Goal: Task Accomplishment & Management: Manage account settings

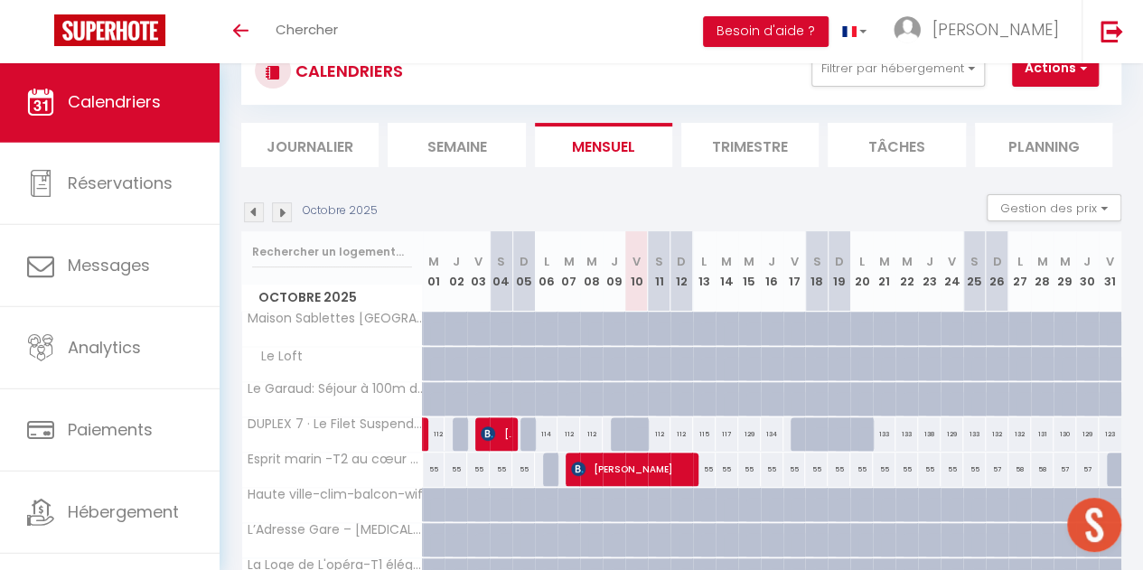
scroll to position [218, 0]
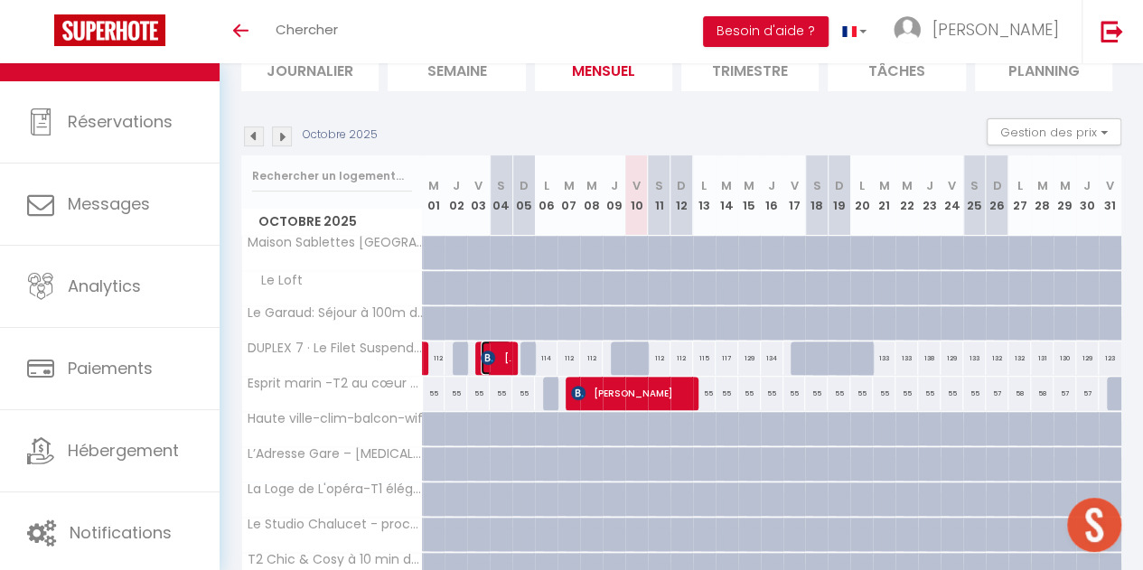
click at [497, 359] on span "[PERSON_NAME]" at bounding box center [496, 358] width 30 height 34
select select "OK"
select select "1"
select select "0"
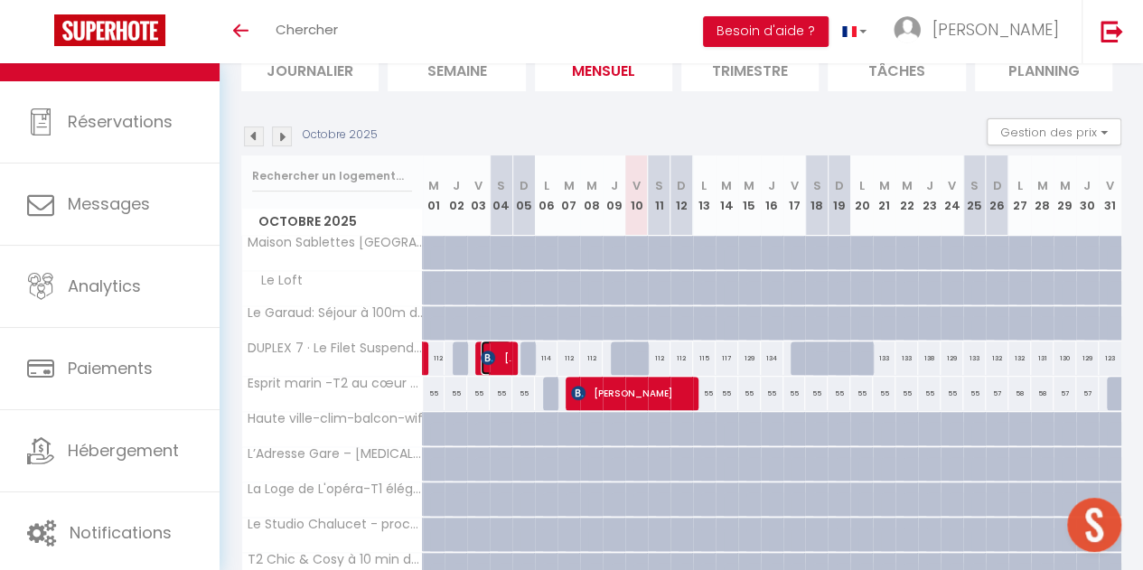
select select "1"
select select
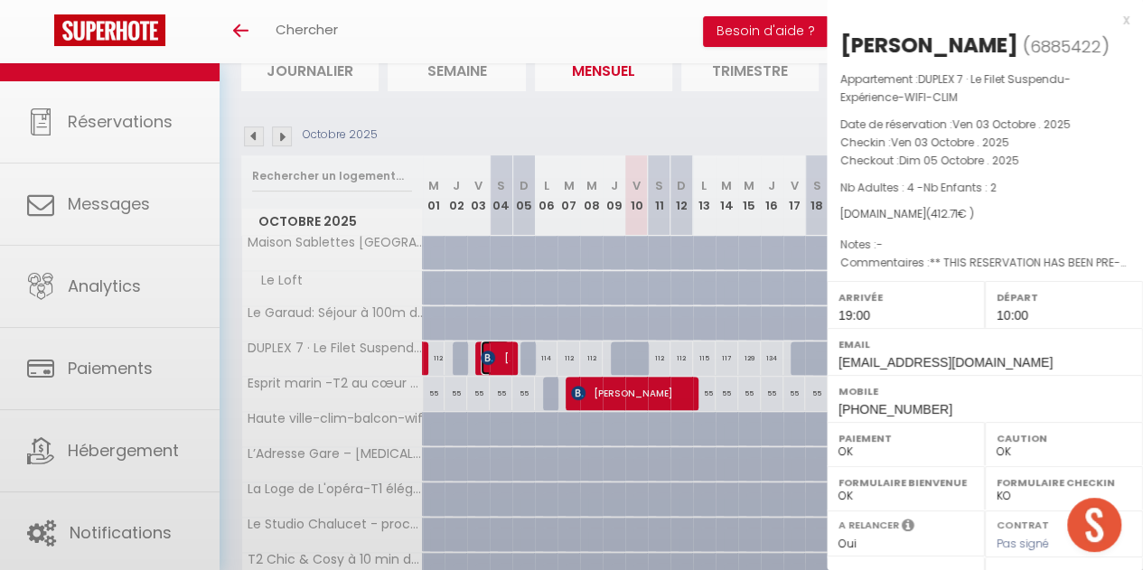
select select "50676"
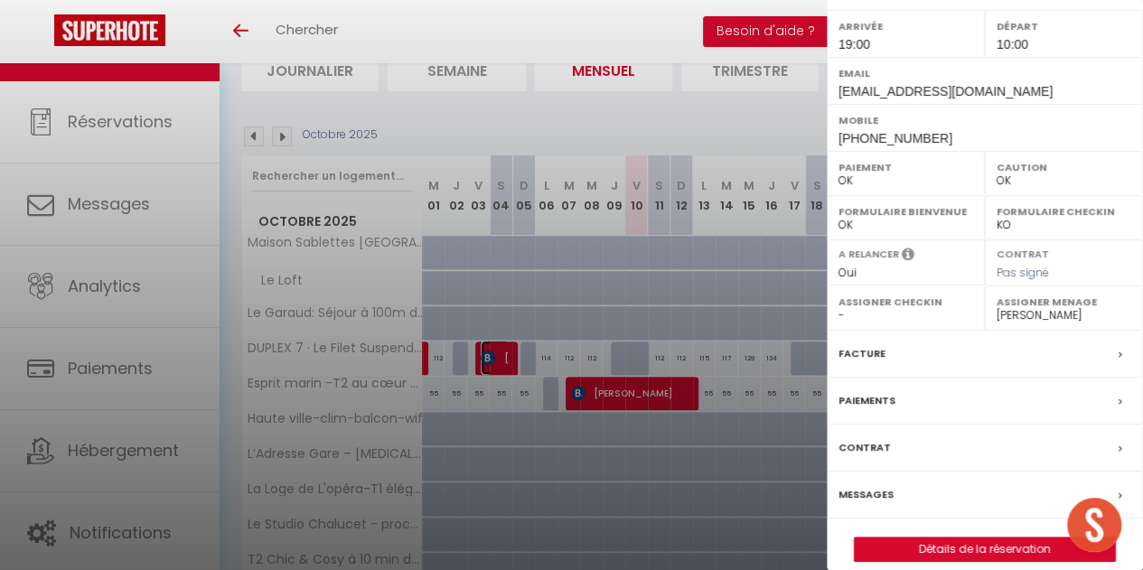
scroll to position [314, 0]
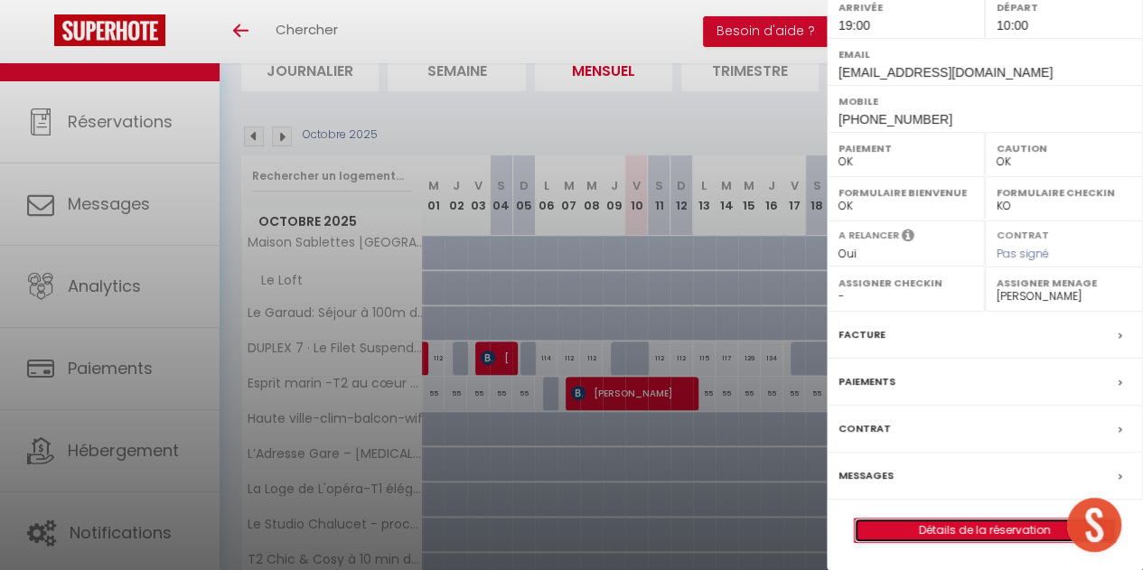
click at [945, 529] on link "Détails de la réservation" at bounding box center [985, 530] width 260 height 23
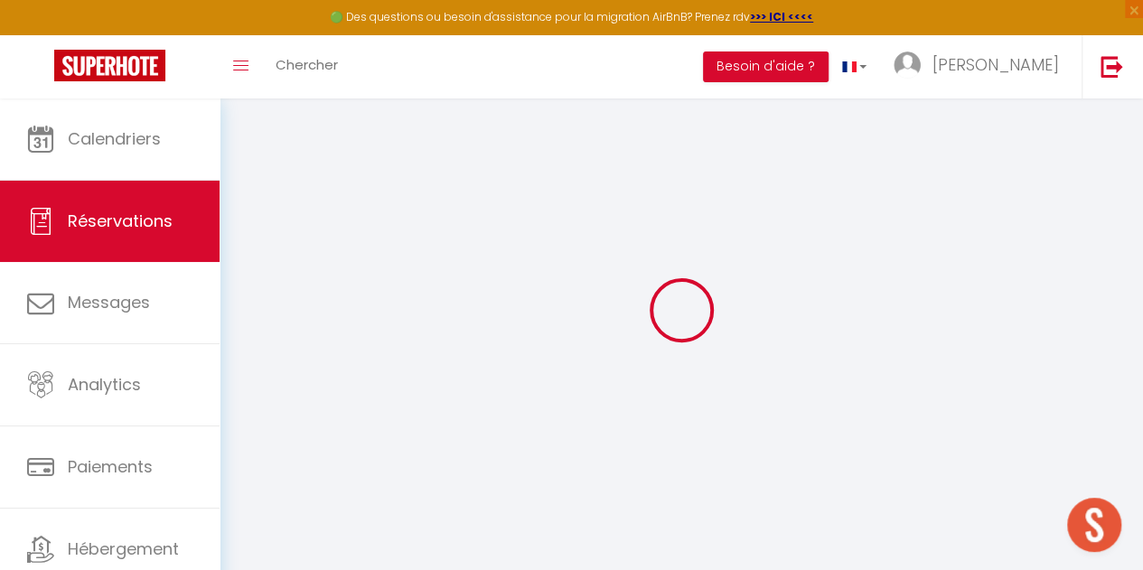
scroll to position [45, 0]
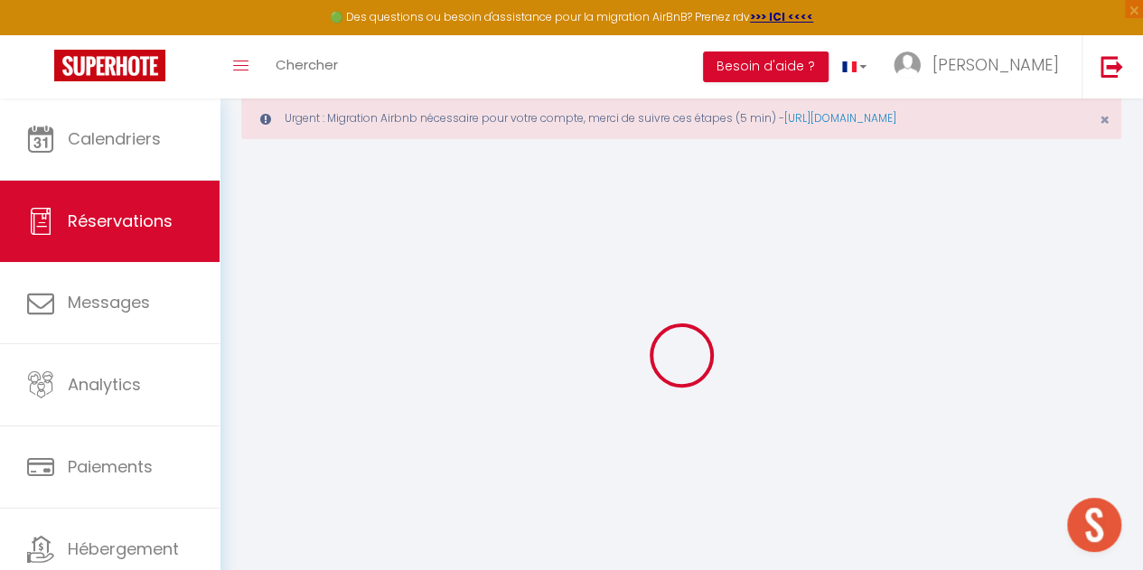
select select
checkbox input "false"
select select
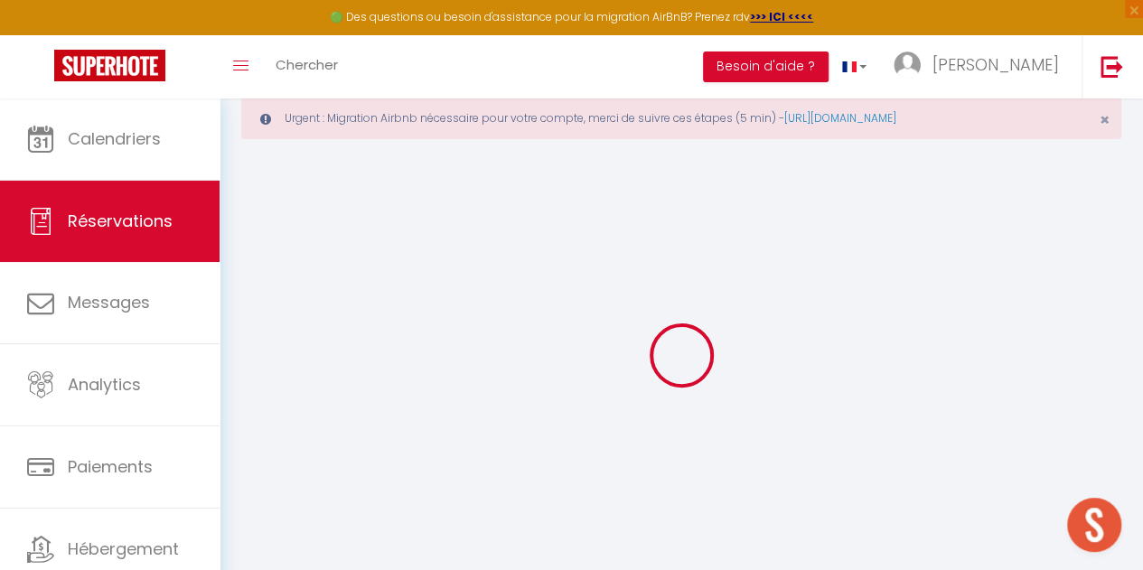
checkbox input "false"
type textarea "** THIS RESERVATION HAS BEEN PRE-PAID ** Approximate time of arrival: between 1…"
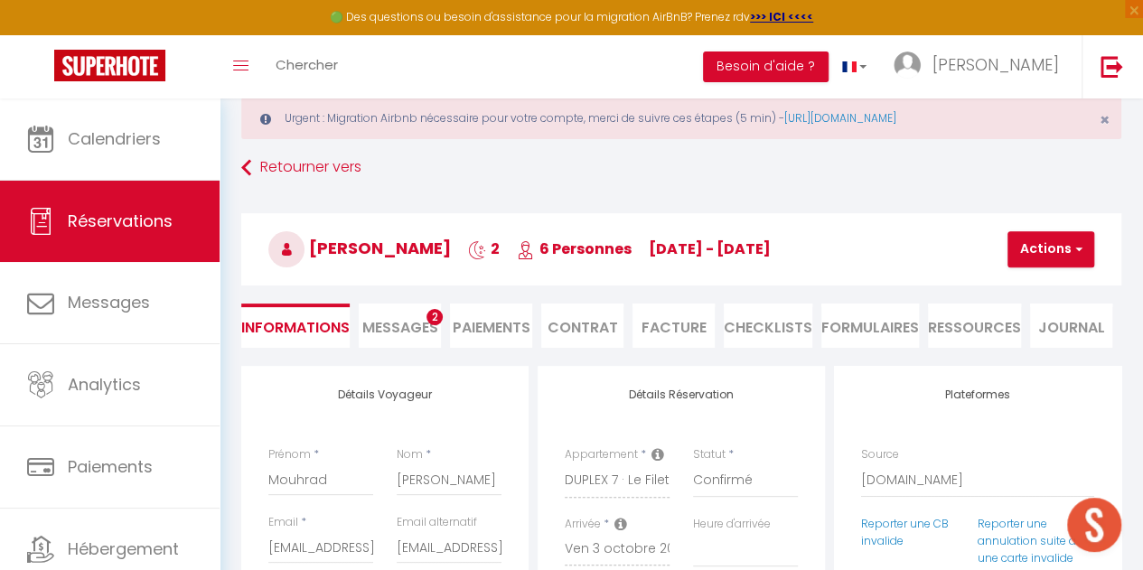
type input "72"
type input "17.61"
select select
checkbox input "false"
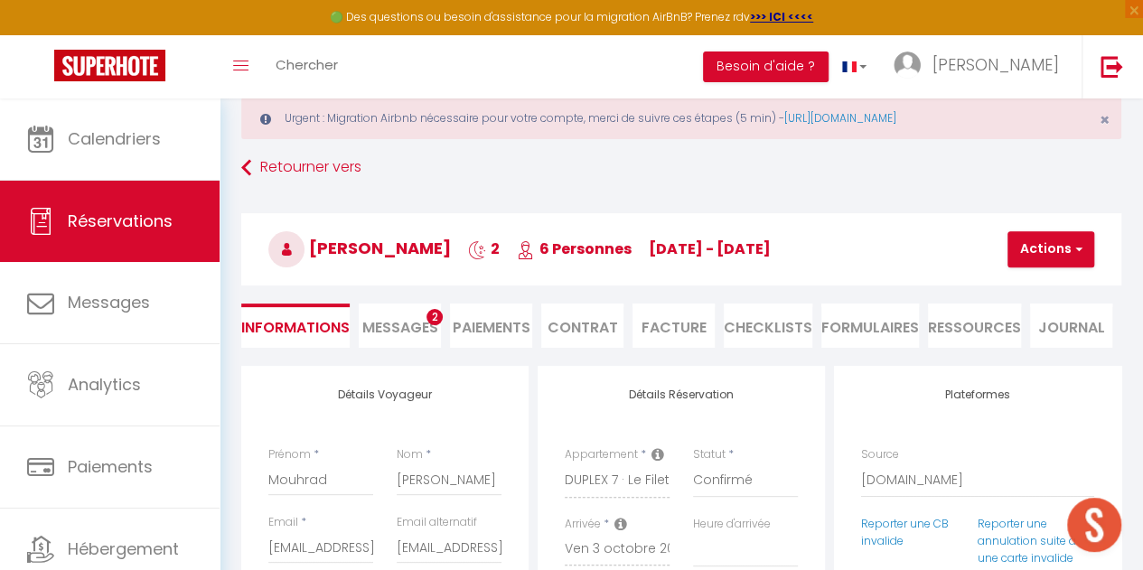
select select "19:00"
select select "10:00"
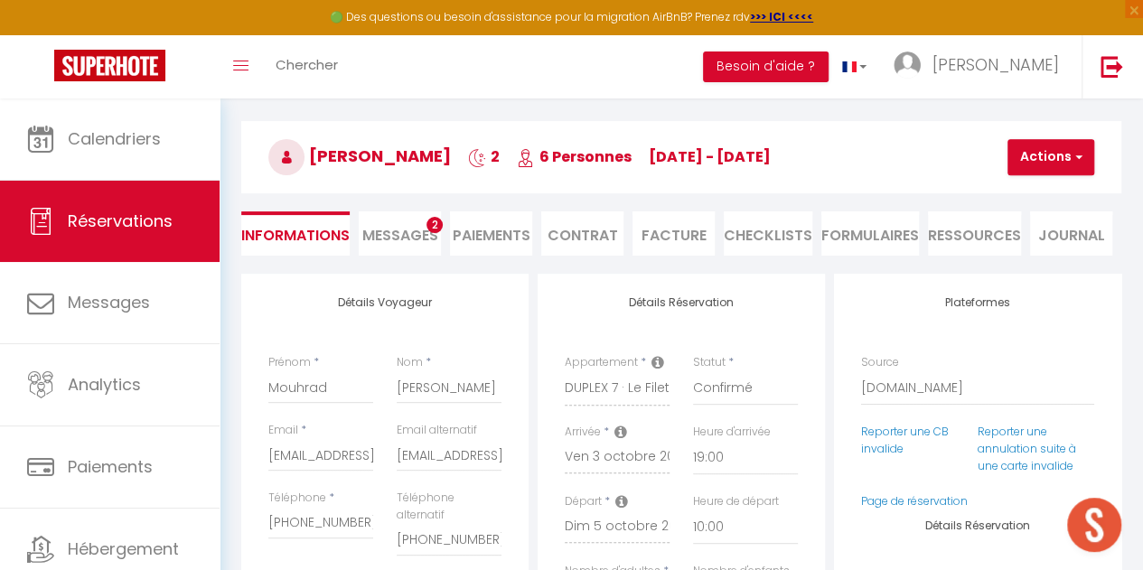
scroll to position [139, 0]
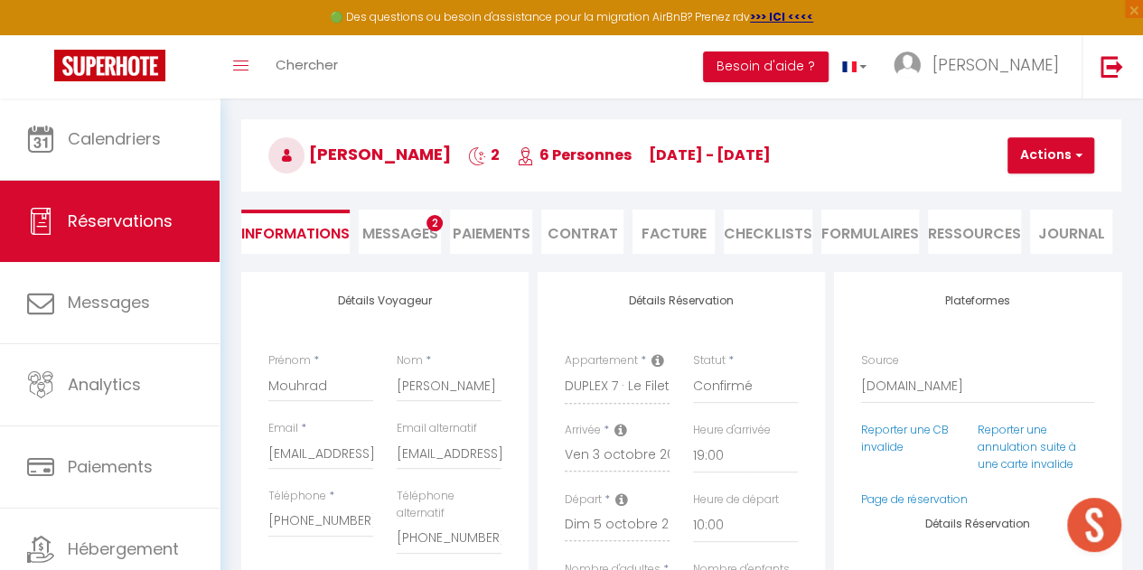
click at [660, 236] on li "Facture" at bounding box center [674, 232] width 82 height 44
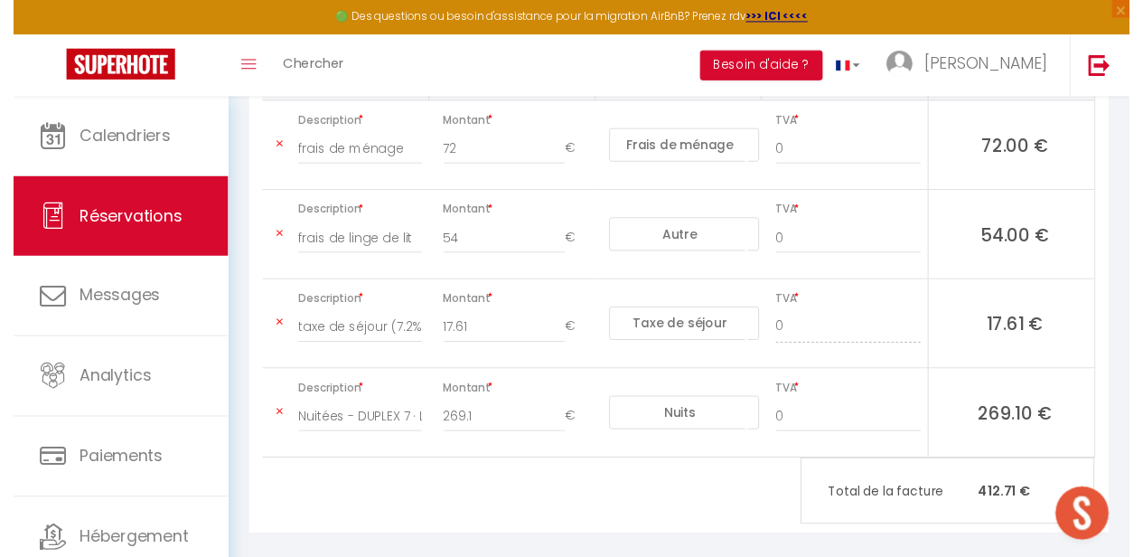
scroll to position [45, 0]
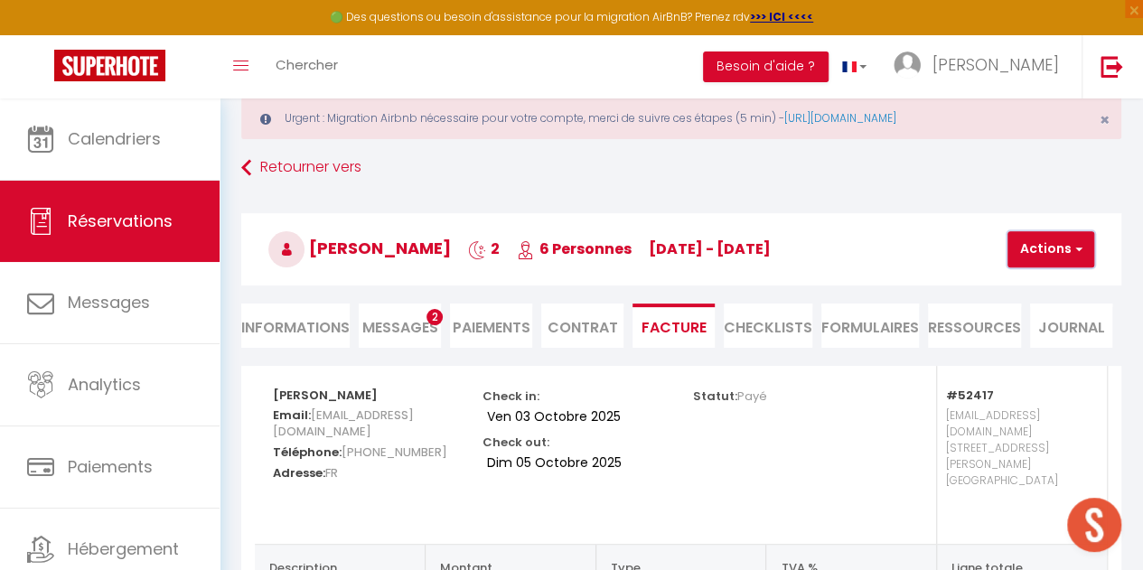
click at [1050, 256] on button "Actions" at bounding box center [1051, 249] width 87 height 36
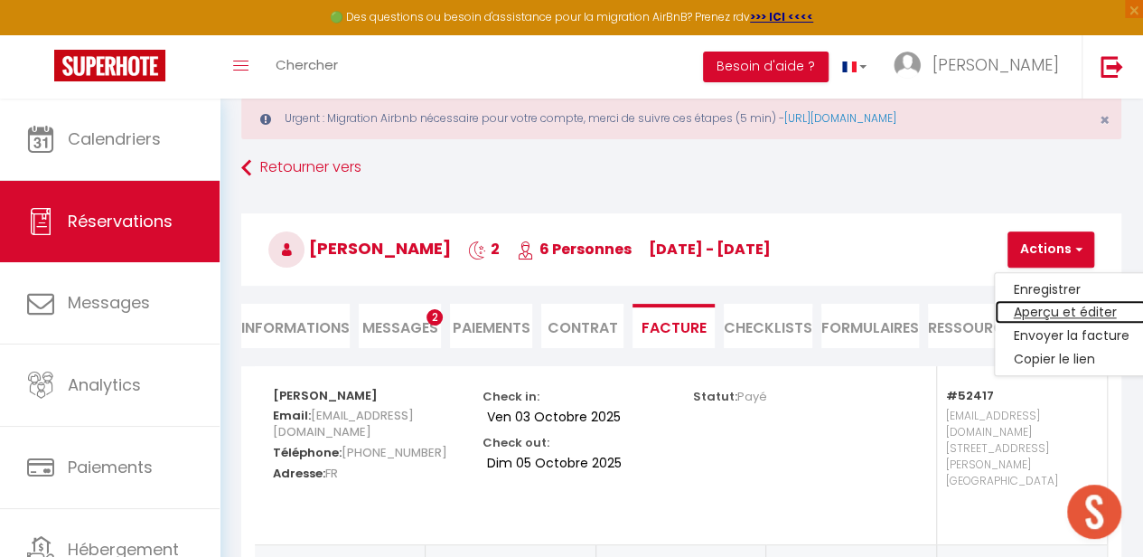
click at [1033, 314] on link "Aperçu et éditer" at bounding box center [1071, 312] width 152 height 23
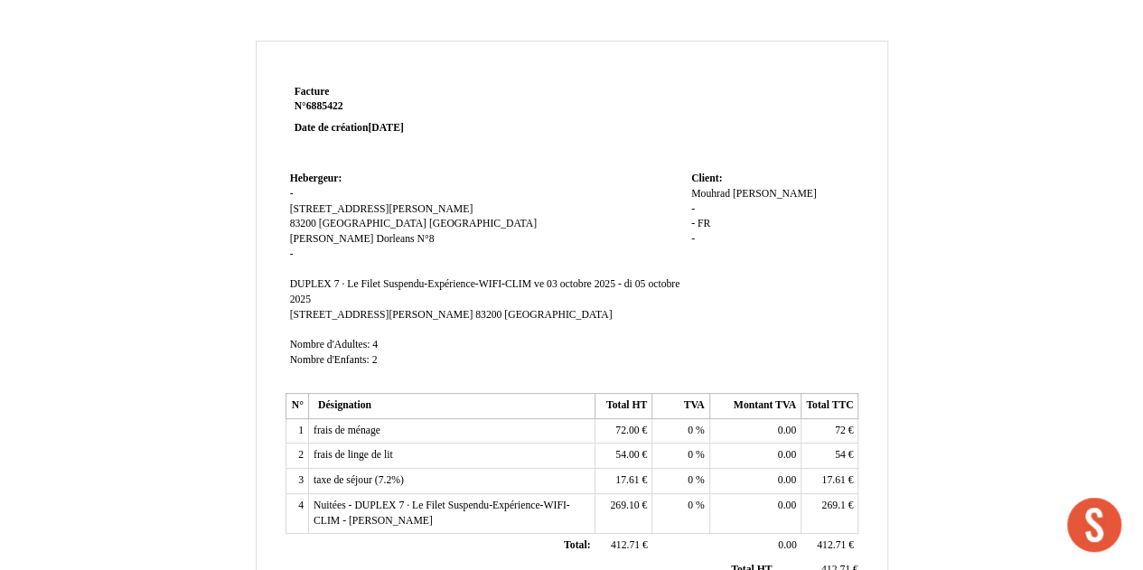
click at [338, 228] on span "[GEOGRAPHIC_DATA]" at bounding box center [373, 224] width 108 height 12
click at [414, 191] on td "Hebergeur: [GEOGRAPHIC_DATA]: - 258 Avenue Docteur [PERSON_NAME] [STREET_ADDRES…" at bounding box center [486, 277] width 401 height 220
drag, startPoint x: 286, startPoint y: 207, endPoint x: 396, endPoint y: 241, distance: 114.6
click at [396, 241] on td "Hebergeur: [GEOGRAPHIC_DATA]: - 258 Avenue Docteur [PERSON_NAME] [STREET_ADDRES…" at bounding box center [486, 277] width 401 height 220
click at [429, 221] on span "[GEOGRAPHIC_DATA]" at bounding box center [483, 224] width 108 height 12
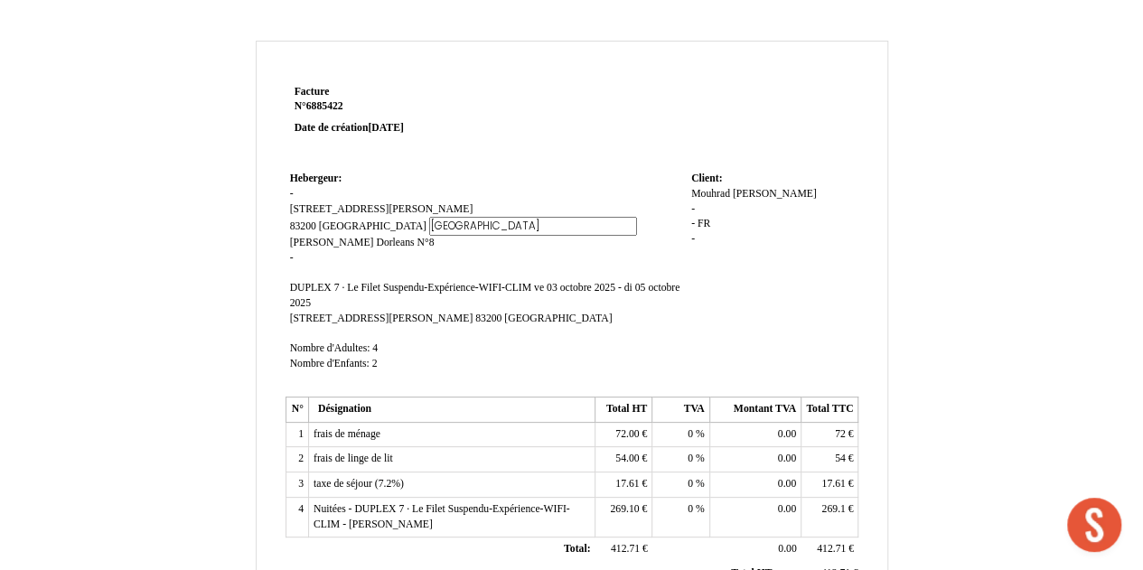
click at [429, 221] on input "[GEOGRAPHIC_DATA]" at bounding box center [533, 226] width 208 height 19
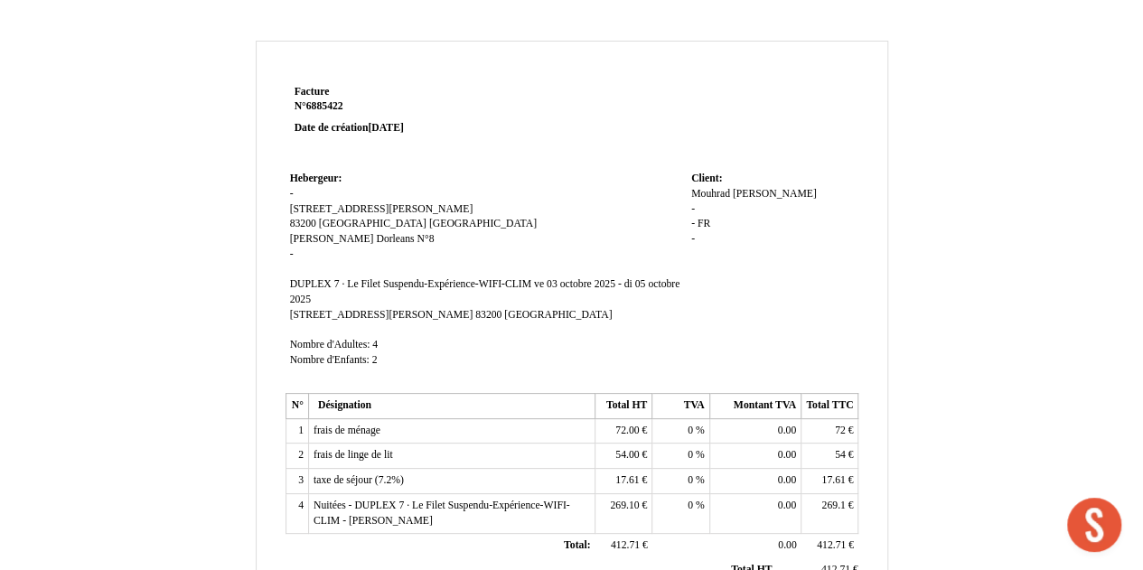
click at [314, 209] on span "[STREET_ADDRESS][PERSON_NAME]" at bounding box center [381, 209] width 183 height 12
click at [0, 0] on input "[STREET_ADDRESS][PERSON_NAME]" at bounding box center [0, 0] width 0 height 0
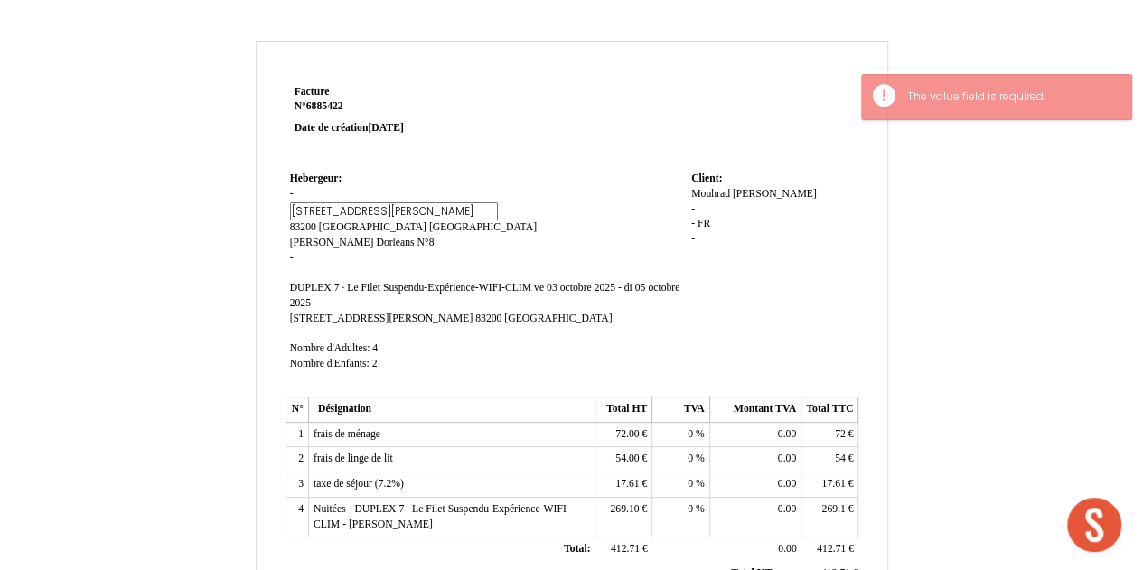
click at [314, 209] on input "[STREET_ADDRESS][PERSON_NAME]" at bounding box center [394, 211] width 208 height 19
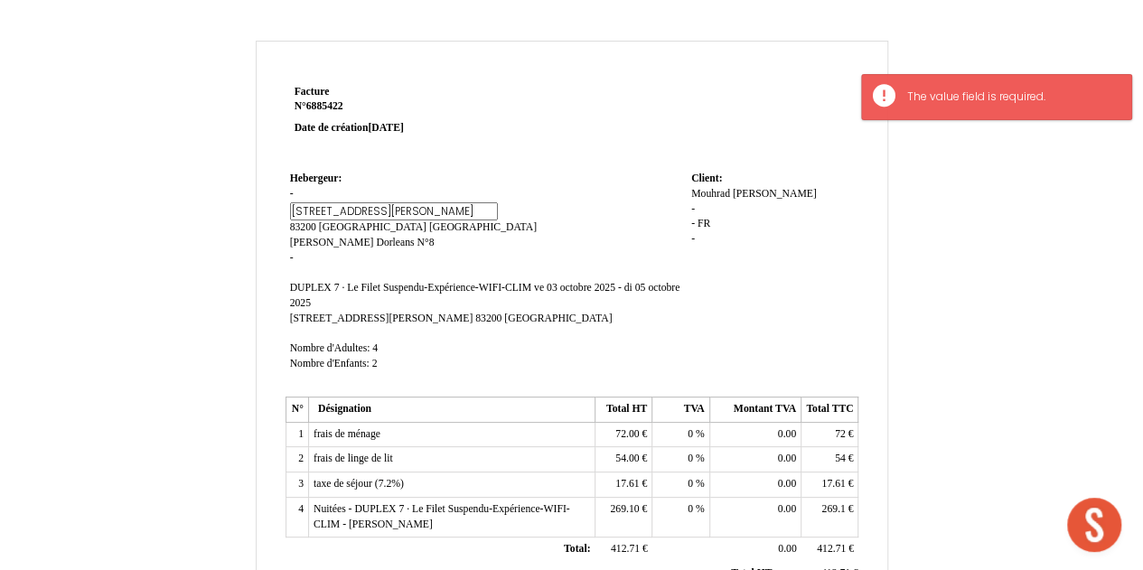
click at [314, 209] on input "[STREET_ADDRESS][PERSON_NAME]" at bounding box center [394, 211] width 208 height 19
type input "l"
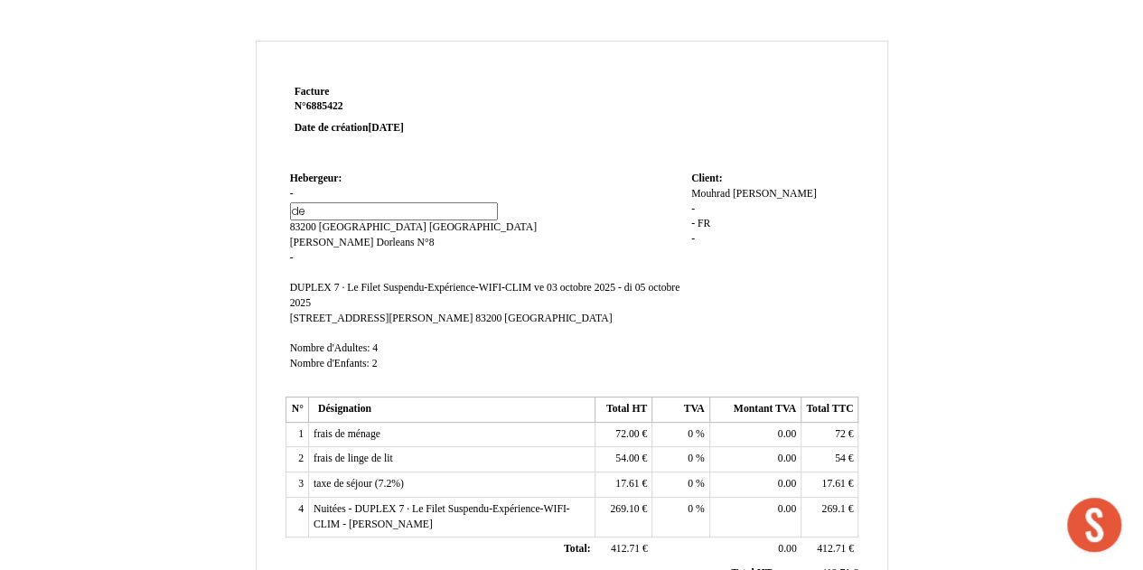
type input "d"
type input "De perseval Valériane"
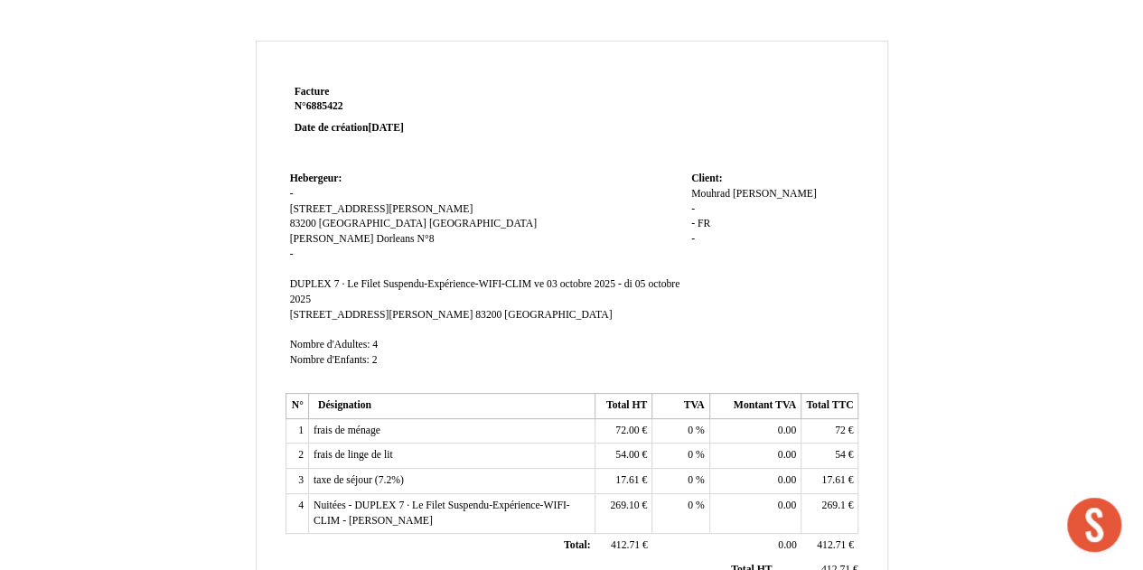
click at [506, 251] on td "Hebergeur: Hebergeur: - 258 Avenue Docteur Fontan De perseval Valériane 83200 8…" at bounding box center [486, 277] width 401 height 220
drag, startPoint x: 380, startPoint y: 239, endPoint x: 287, endPoint y: 243, distance: 93.2
click at [287, 243] on td "Hebergeur: Hebergeur: - De perseval Valériane De perseval Valériane 83200 83200…" at bounding box center [486, 277] width 401 height 220
click at [376, 243] on span "Dorleans N°8" at bounding box center [405, 239] width 58 height 12
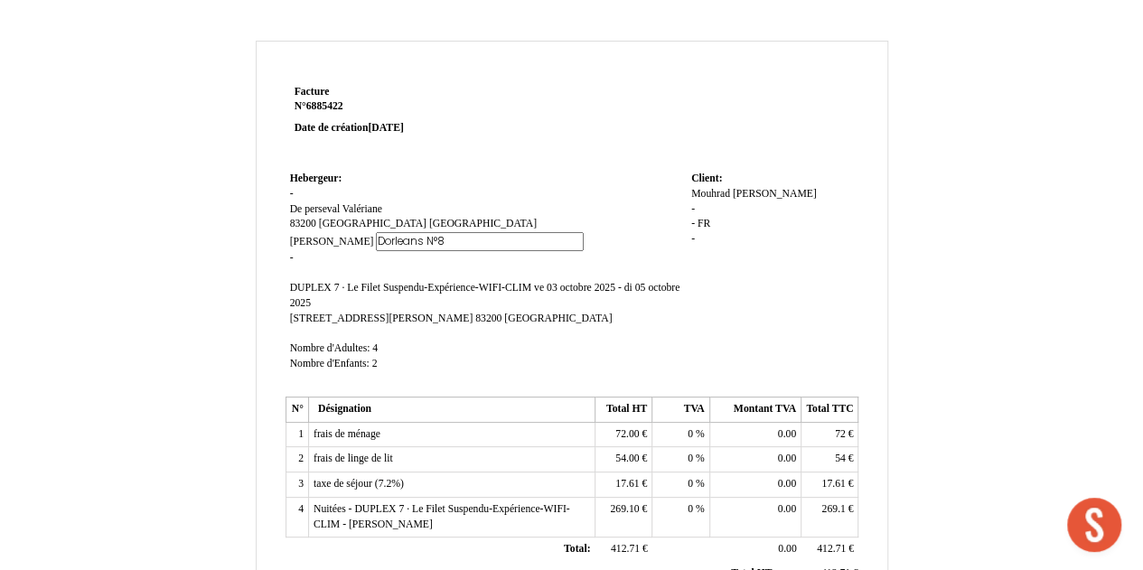
click at [376, 243] on input "Dorleans N°8" at bounding box center [480, 241] width 208 height 19
click at [299, 245] on span "Alexis" at bounding box center [332, 242] width 84 height 12
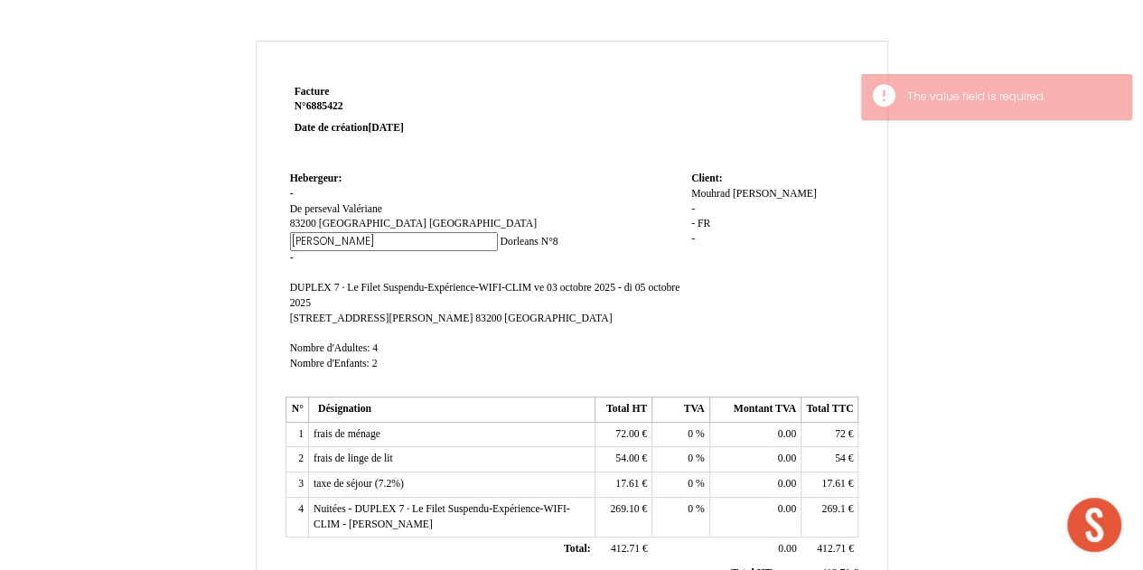
click at [299, 245] on input "Alexis" at bounding box center [394, 241] width 208 height 19
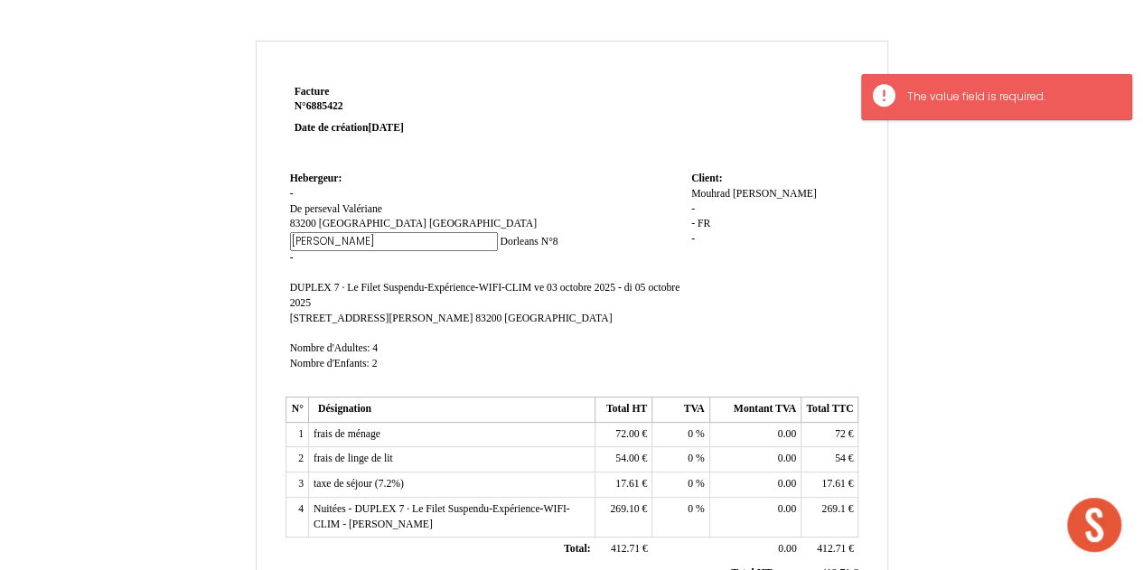
click at [299, 245] on input "Alexis" at bounding box center [394, 241] width 208 height 19
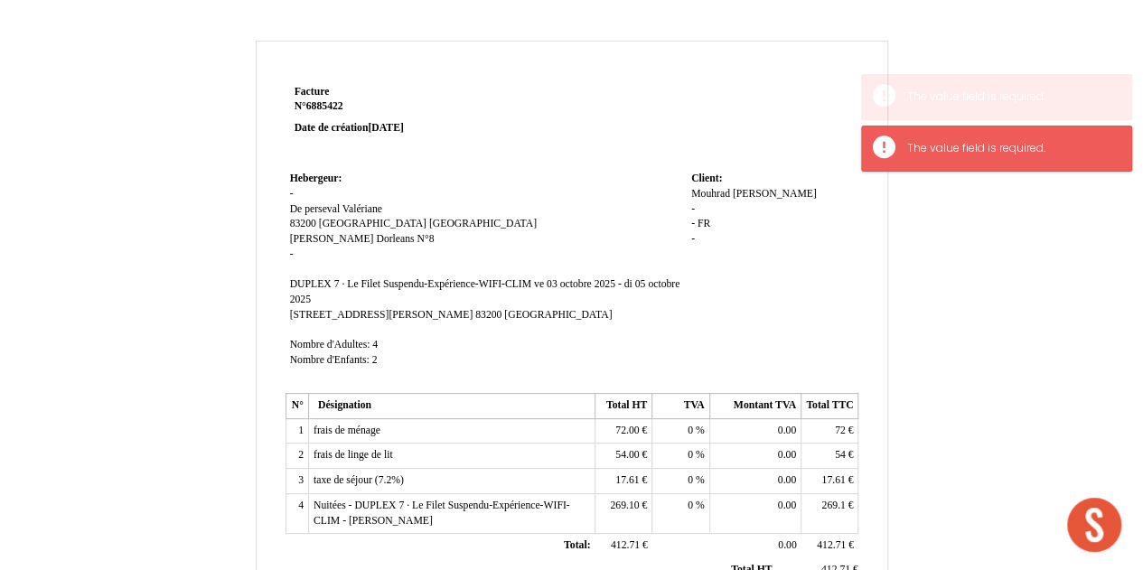
click at [501, 199] on td "Hebergeur: Hebergeur: - De perseval Valériane De perseval Valériane 83200 83200…" at bounding box center [486, 277] width 401 height 220
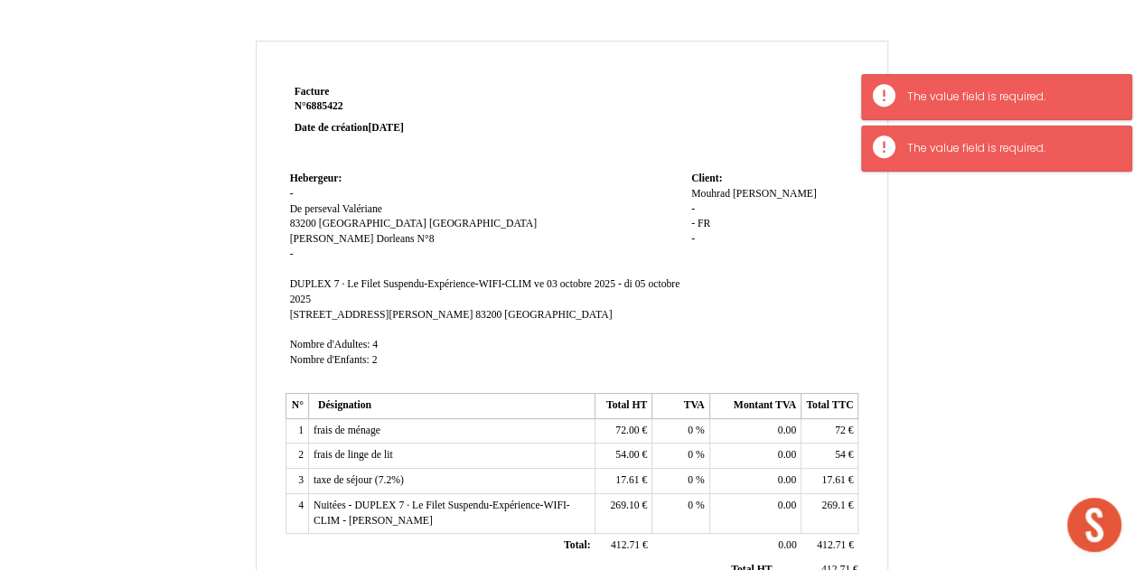
click at [376, 243] on span "Dorleans N°8" at bounding box center [405, 239] width 58 height 12
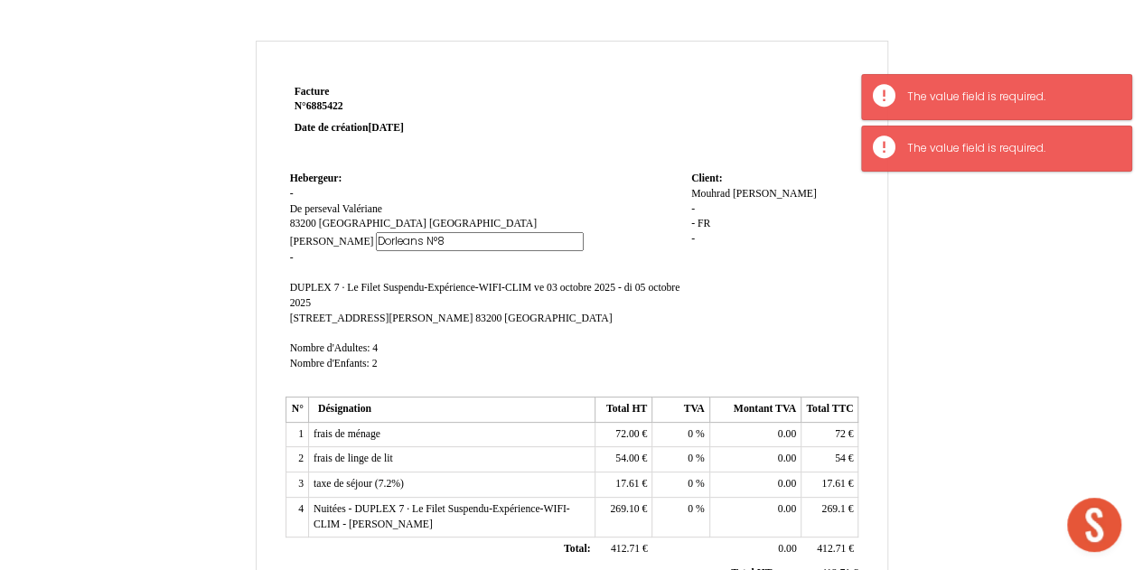
click at [376, 243] on input "Dorleans N°8" at bounding box center [480, 241] width 208 height 19
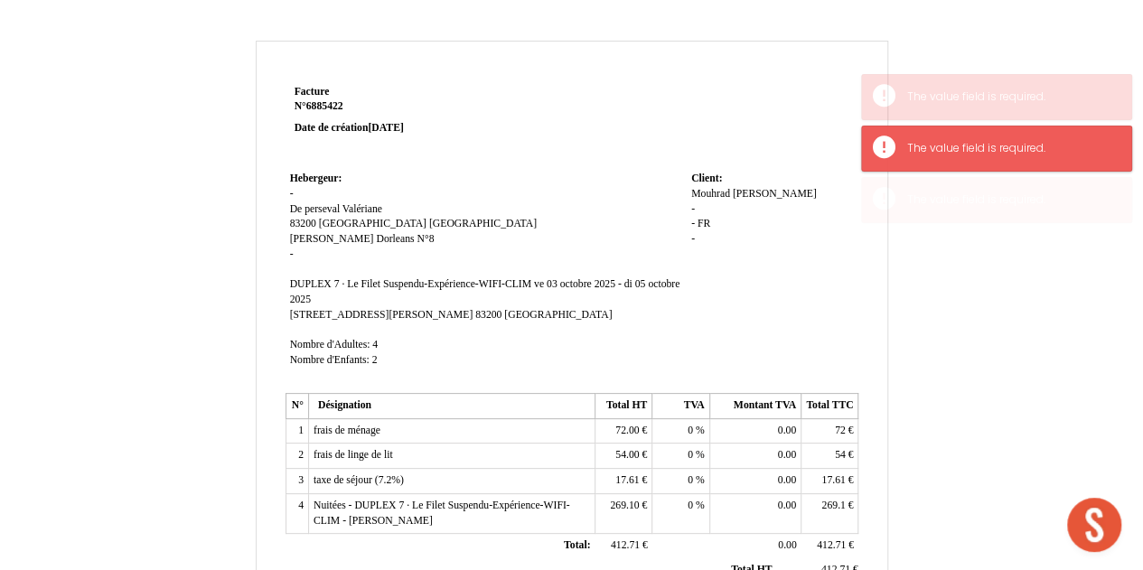
click at [522, 281] on td "Hebergeur: Hebergeur: - De perseval Valériane De perseval Valériane 83200 83200…" at bounding box center [486, 277] width 401 height 220
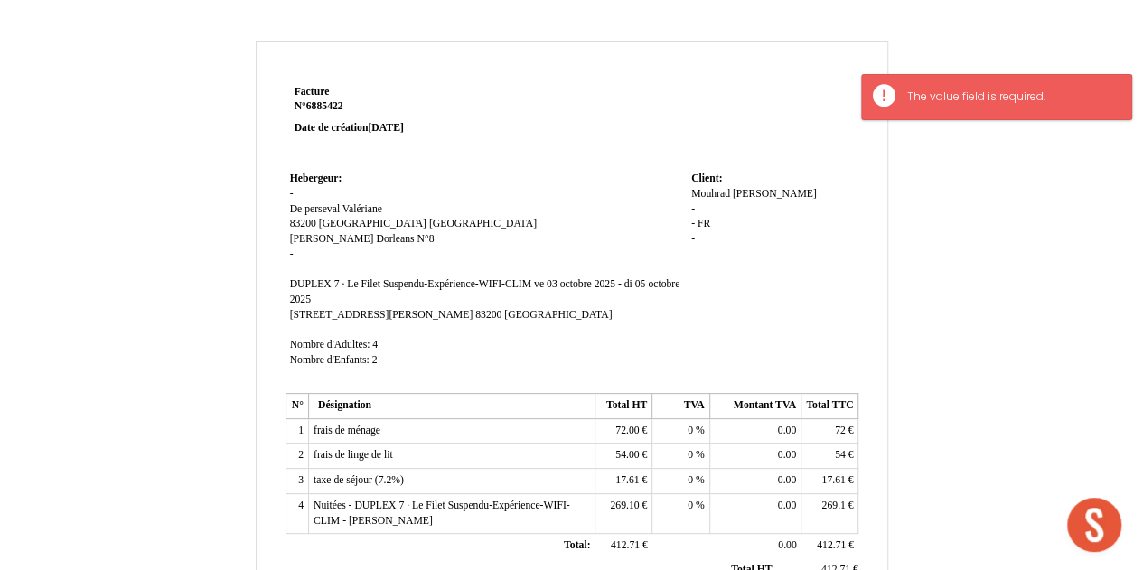
drag, startPoint x: 363, startPoint y: 248, endPoint x: 289, endPoint y: 255, distance: 74.4
click at [289, 255] on td "Hebergeur: Hebergeur: - De perseval Valériane De perseval Valériane 83200 83200…" at bounding box center [486, 277] width 401 height 220
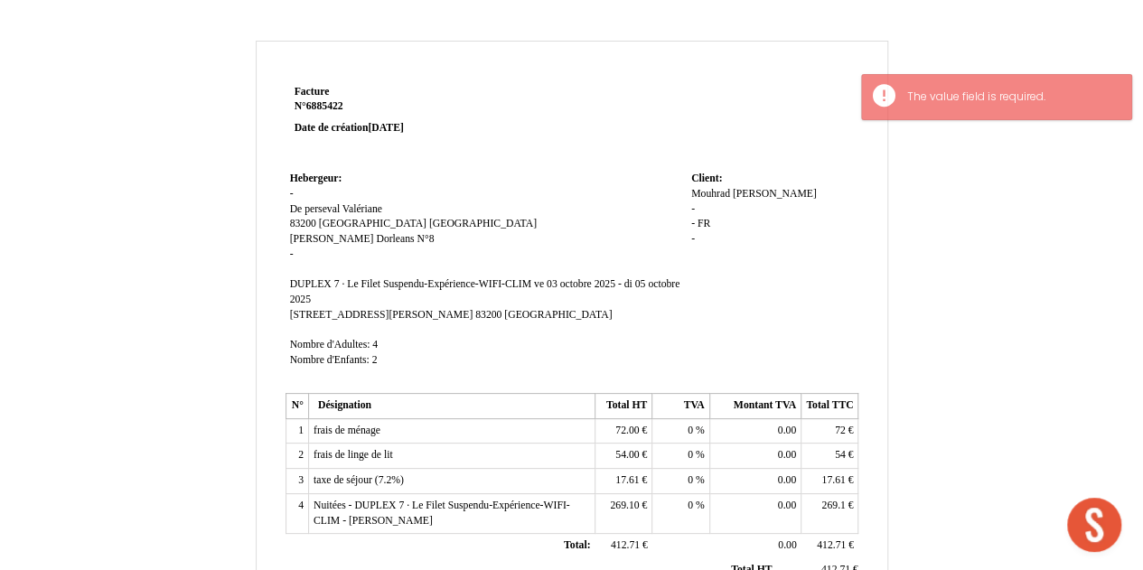
click at [304, 281] on span "DUPLEX 7 · Le Filet Suspendu-Expérience-WIFI-CLIM" at bounding box center [410, 284] width 241 height 12
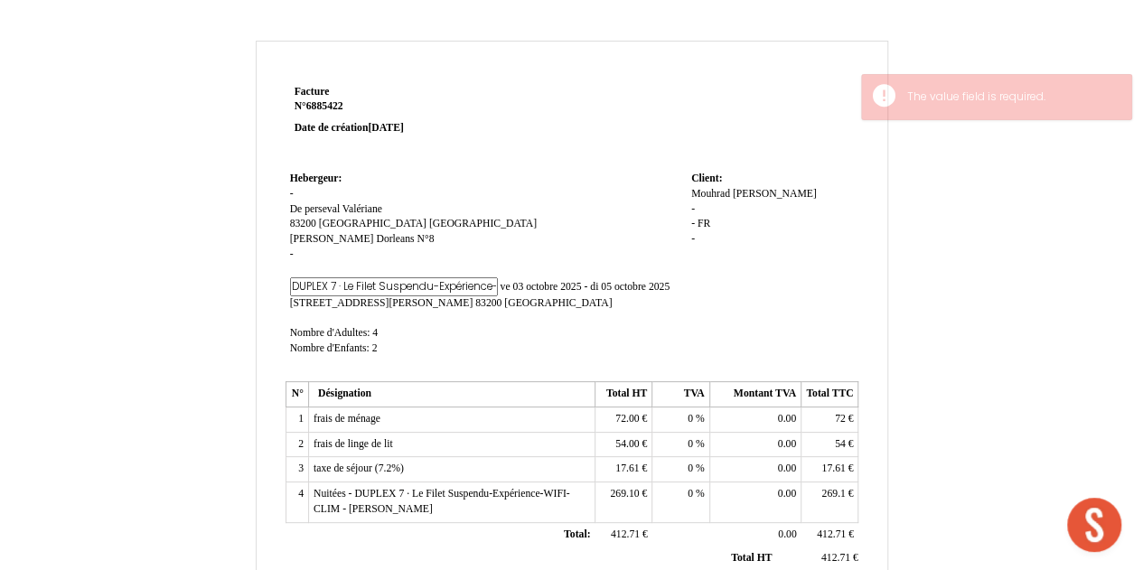
scroll to position [0, 133]
click at [304, 281] on input "DUPLEX 7 · Le Filet Suspendu-Expérience-WIFI-CLIM" at bounding box center [394, 286] width 208 height 19
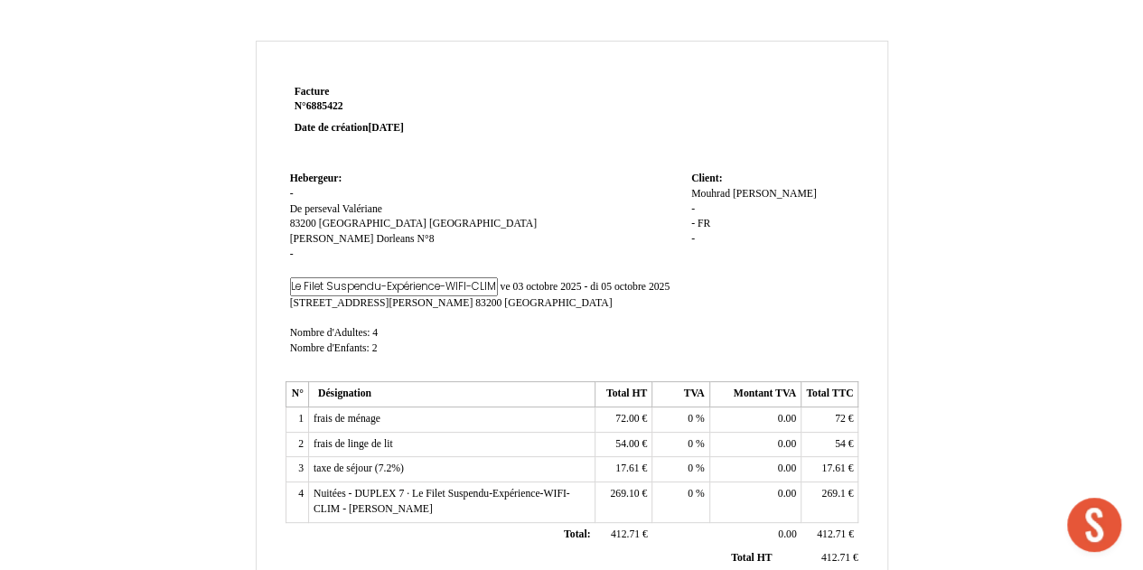
type input "j"
type input "Le Loft"
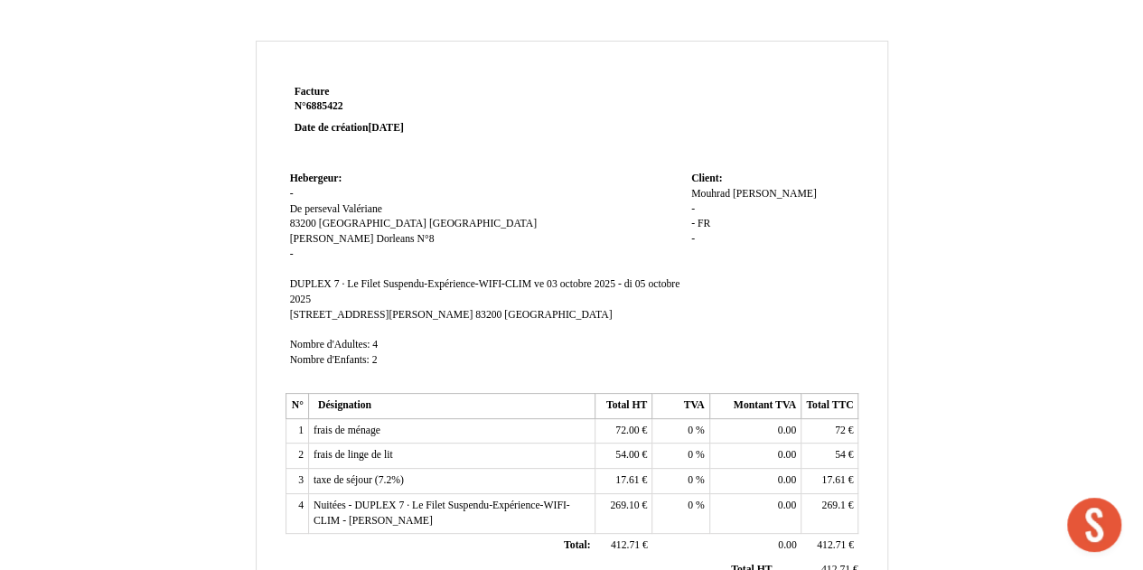
click at [531, 207] on td "Hebergeur: Hebergeur: - De perseval Valériane De perseval Valériane 83200 83200…" at bounding box center [486, 277] width 401 height 220
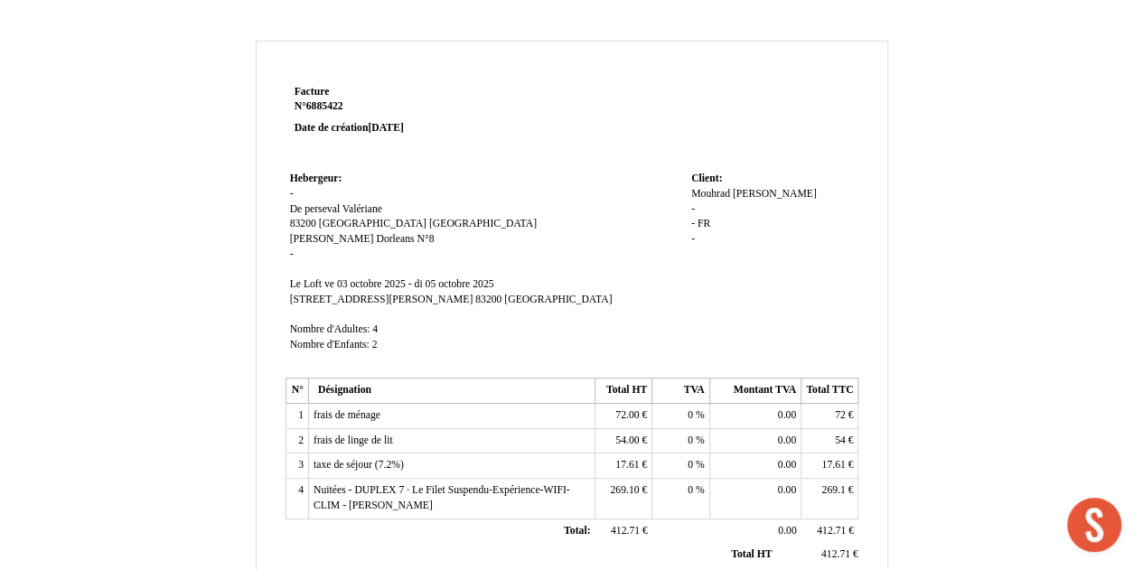
click at [394, 279] on span "ve 03 octobre 2025 - di 05 octobre 2025" at bounding box center [409, 284] width 170 height 12
click at [0, 0] on input "ve 03 octobre 2025 - di 05 octobre 2025" at bounding box center [0, 0] width 0 height 0
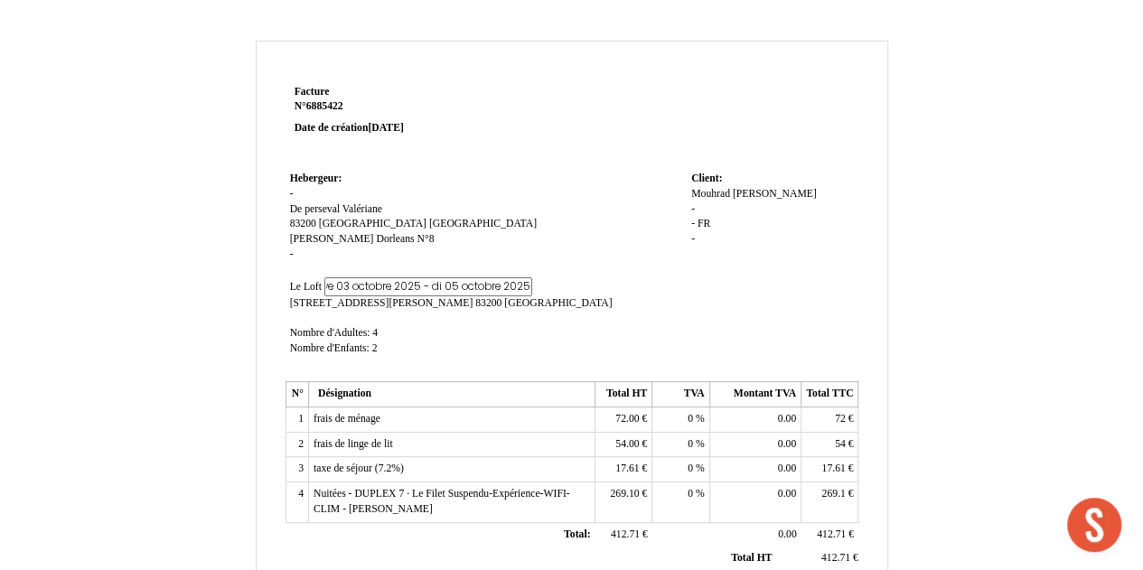
click at [394, 279] on input "ve 03 octobre 2025 - di 05 octobre 2025" at bounding box center [428, 286] width 208 height 19
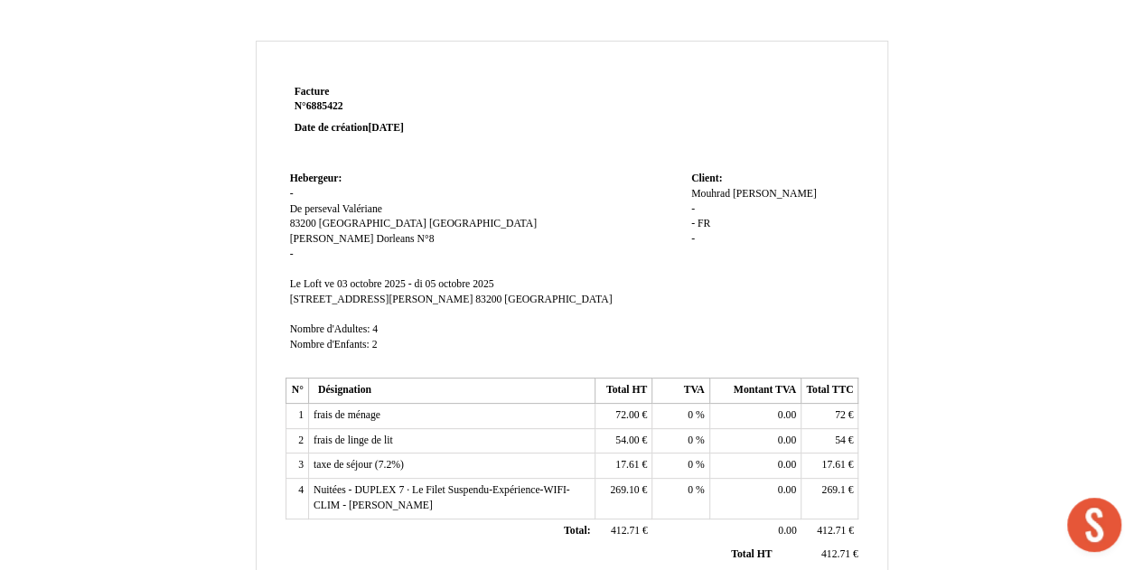
scroll to position [0, 0]
click at [530, 208] on td "Hebergeur: Hebergeur: - De perseval Valériane De perseval Valériane 83200 83200…" at bounding box center [486, 270] width 401 height 206
click at [352, 300] on span "[STREET_ADDRESS][PERSON_NAME]" at bounding box center [381, 300] width 183 height 12
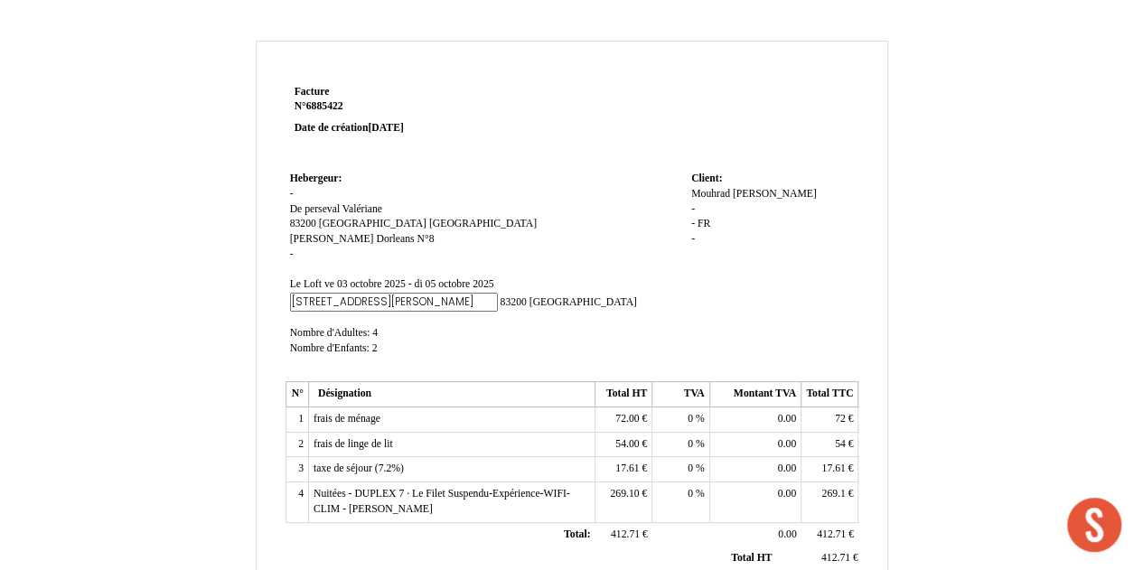
scroll to position [0, 18]
click at [352, 300] on input "[STREET_ADDRESS][PERSON_NAME]" at bounding box center [394, 302] width 208 height 19
type input "é"
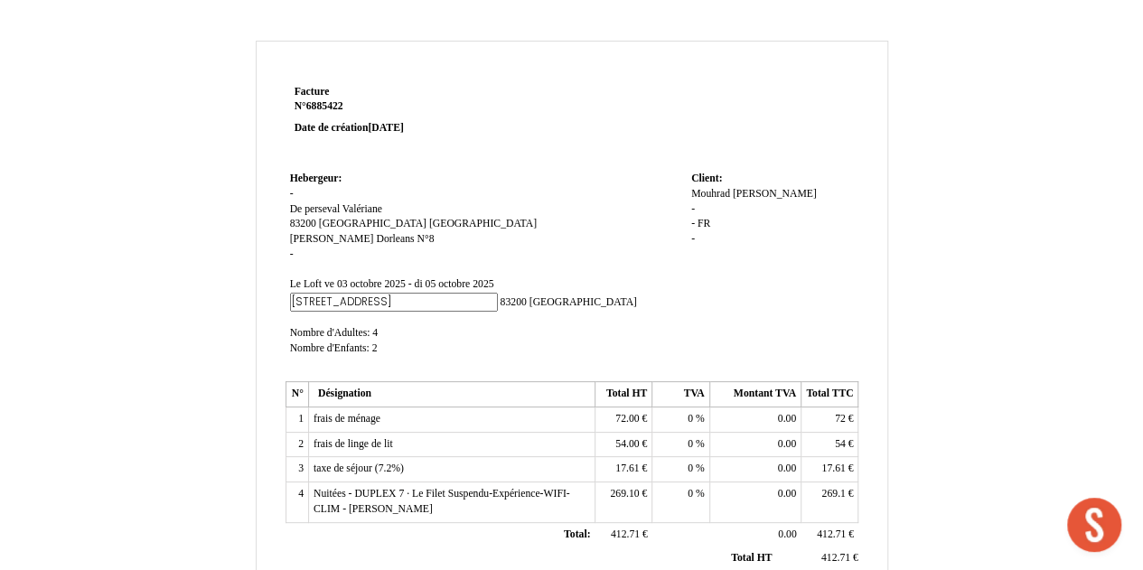
type input "28 RUE Chevalier Paul"
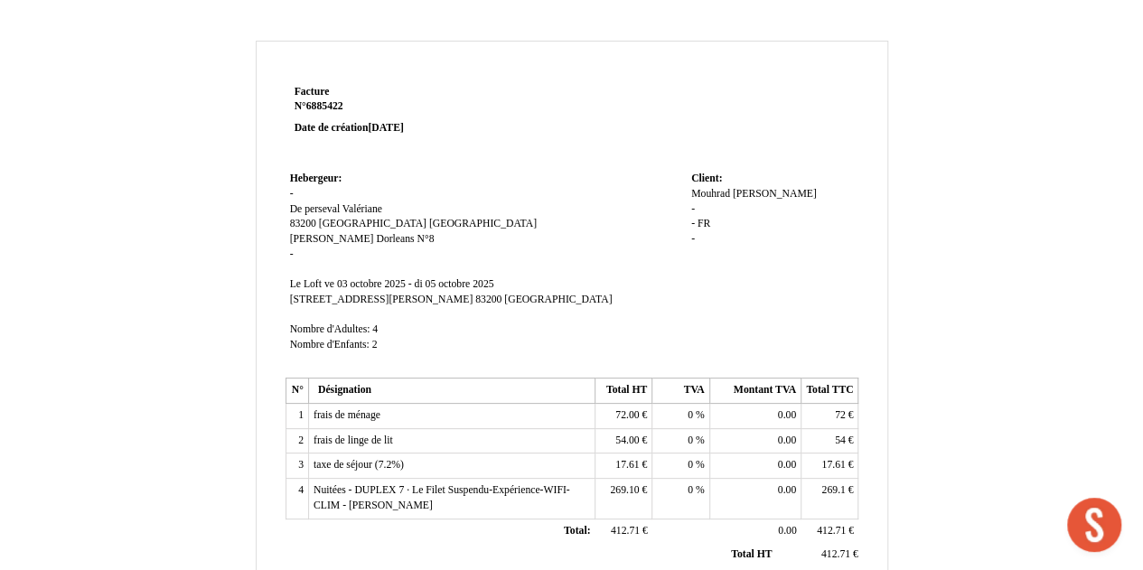
click at [445, 301] on span "28 RUE Chevalier Paul 28 RUE Chevalier Paul 83200 83200 Toulon Toulon" at bounding box center [451, 300] width 323 height 12
click at [504, 301] on span "[GEOGRAPHIC_DATA]" at bounding box center [558, 300] width 108 height 12
click at [475, 298] on span "83200" at bounding box center [488, 300] width 26 height 12
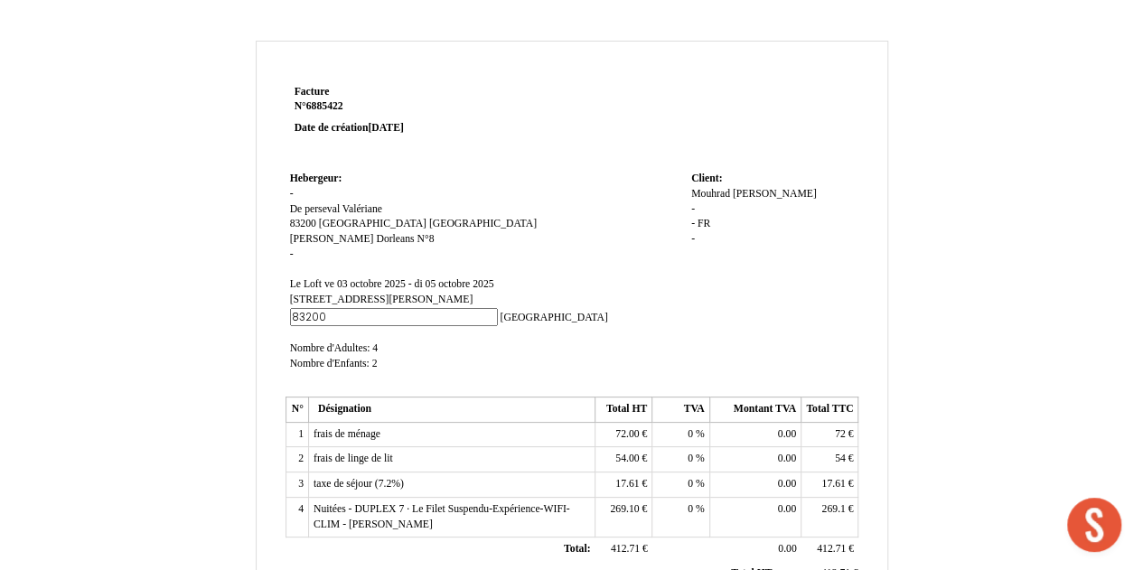
click at [408, 308] on input "83200" at bounding box center [394, 317] width 208 height 19
type input "_"
type input "83000"
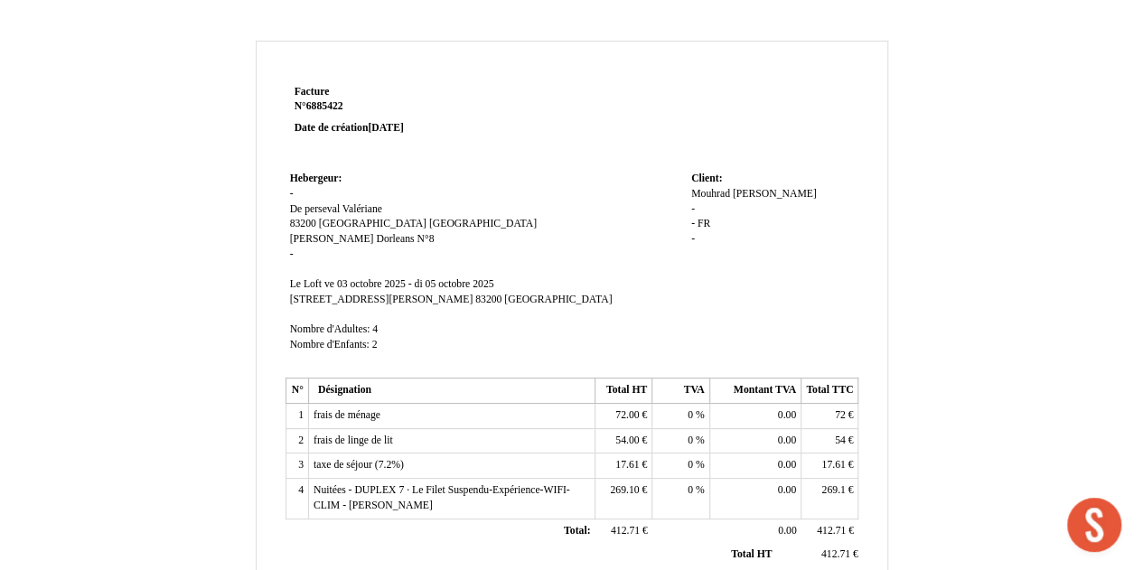
click at [508, 203] on td "Hebergeur: Hebergeur: - De perseval Valériane De perseval Valériane 83200 83200…" at bounding box center [486, 270] width 401 height 206
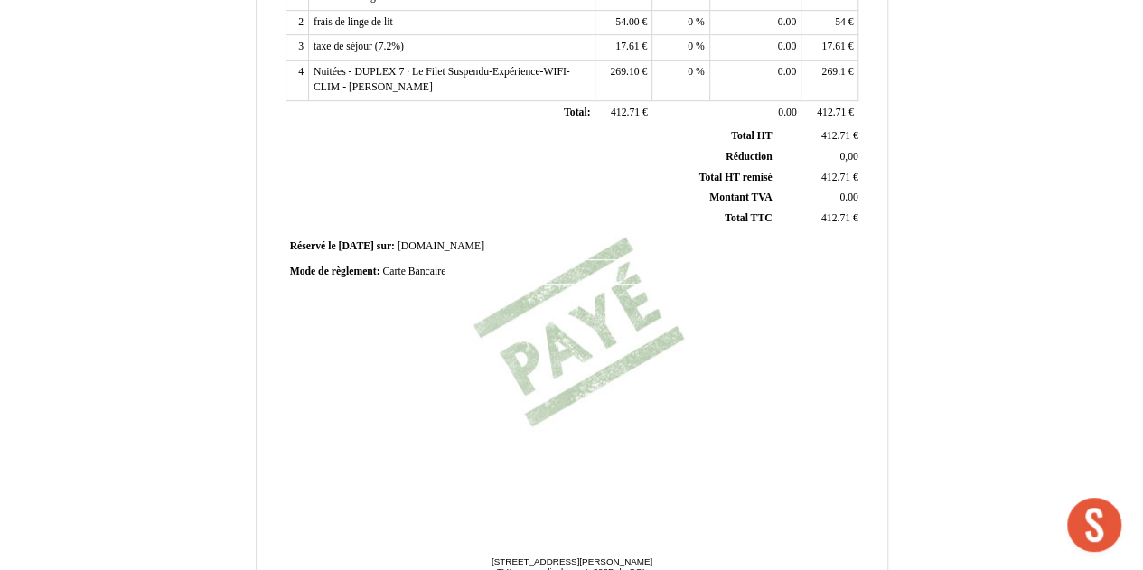
scroll to position [519, 0]
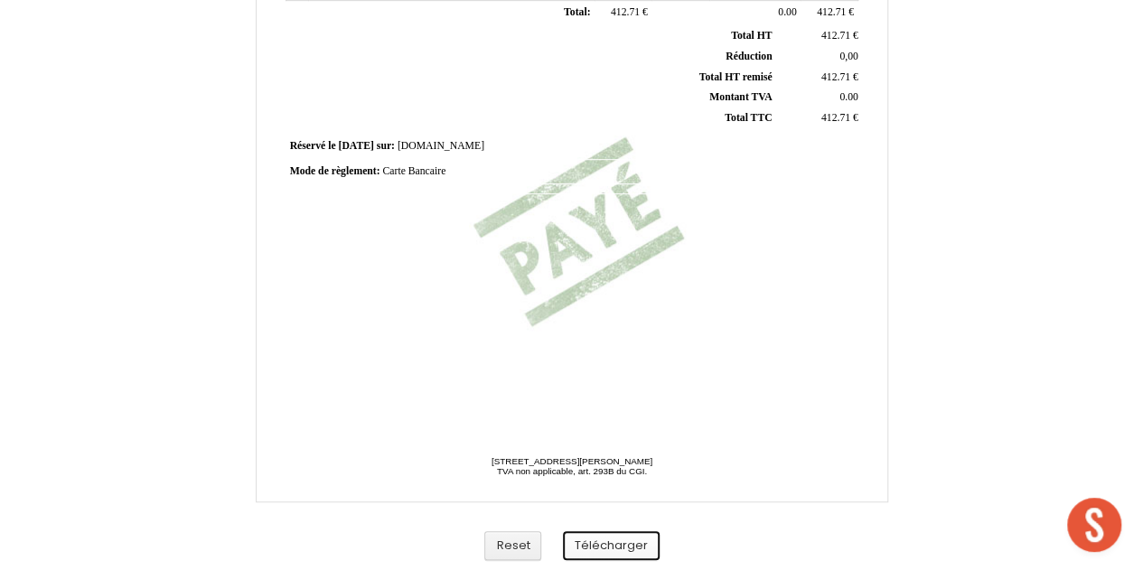
click at [633, 535] on button "Télécharger" at bounding box center [611, 546] width 97 height 30
